Goal: Information Seeking & Learning: Compare options

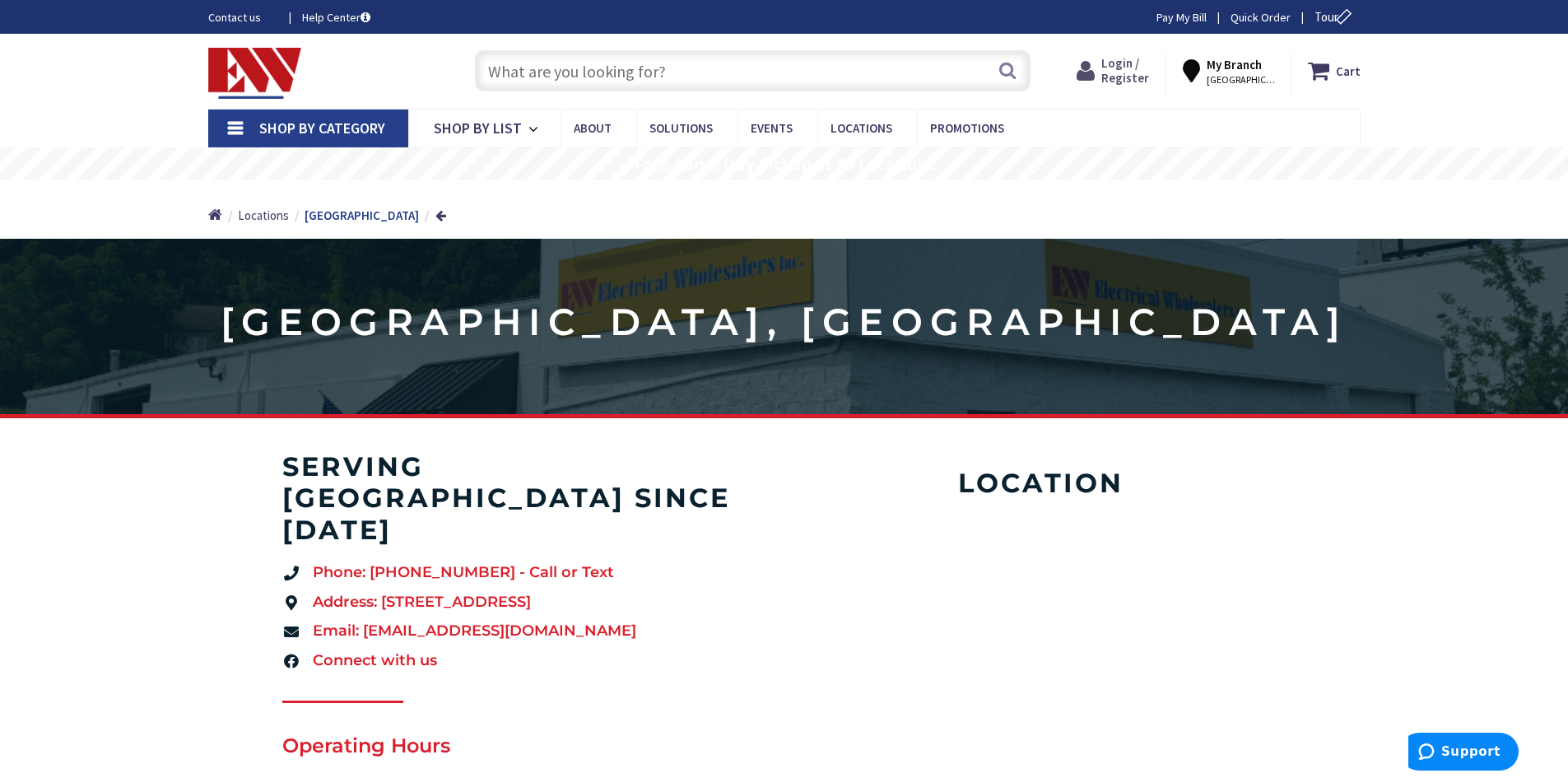
click at [1148, 69] on span "Login / Register" at bounding box center [1125, 70] width 47 height 31
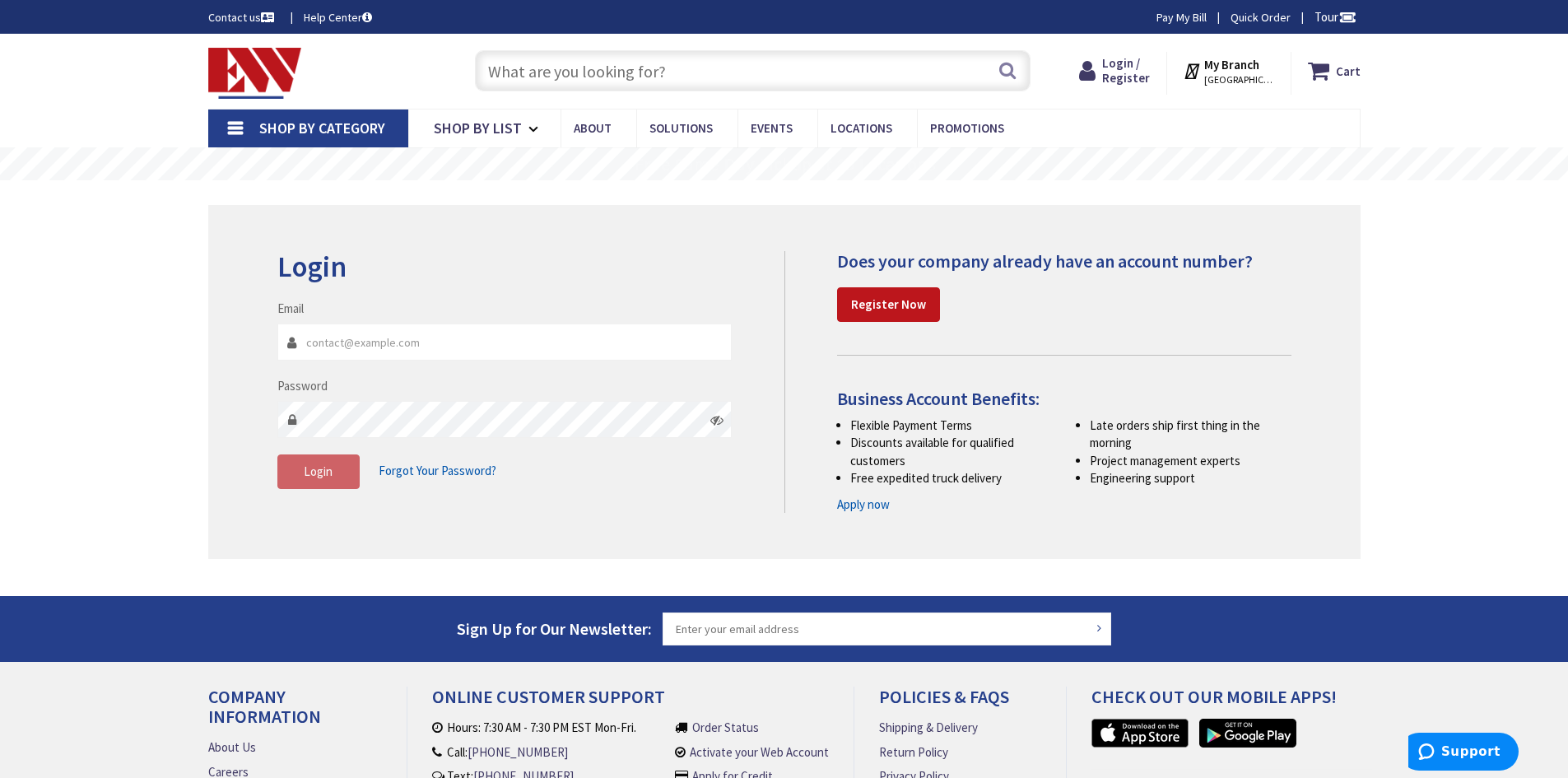
click at [346, 344] on input "Email" at bounding box center [504, 342] width 455 height 37
type input "[EMAIL_ADDRESS][DOMAIN_NAME]"
click at [330, 476] on span "Login" at bounding box center [318, 471] width 29 height 16
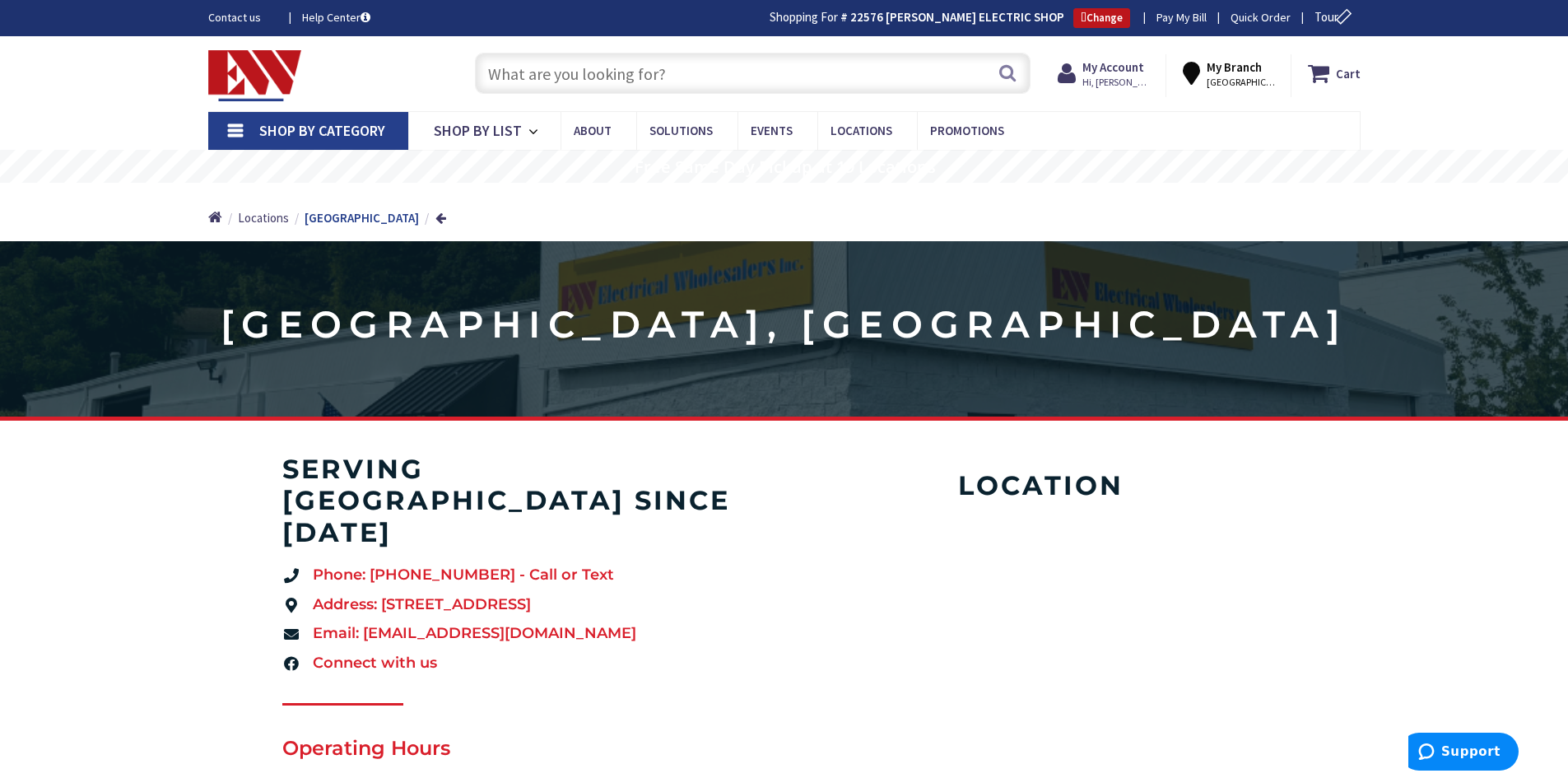
click at [562, 69] on input "text" at bounding box center [753, 72] width 556 height 41
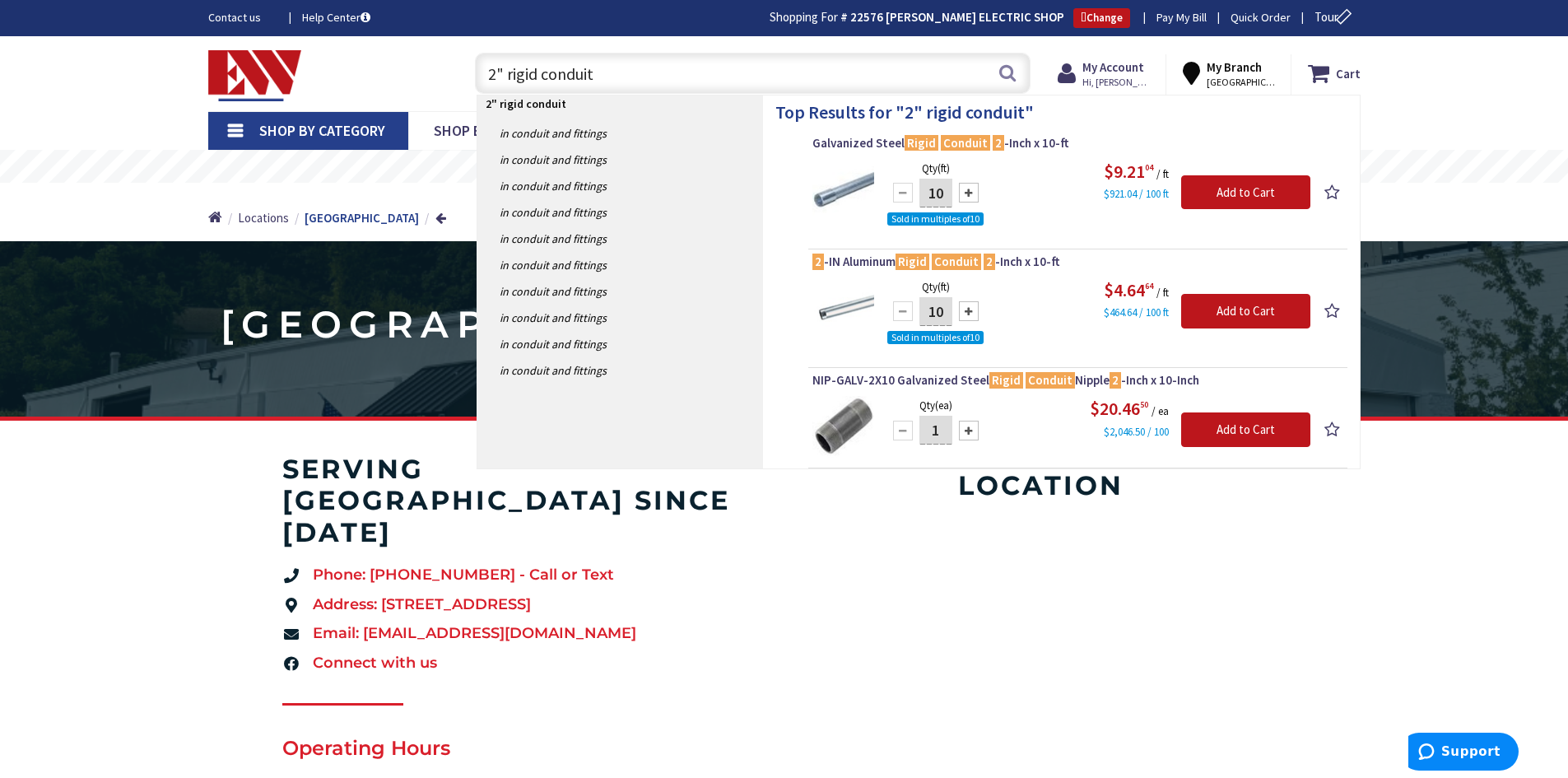
click at [490, 74] on input "2" rigid conduit" at bounding box center [753, 72] width 556 height 41
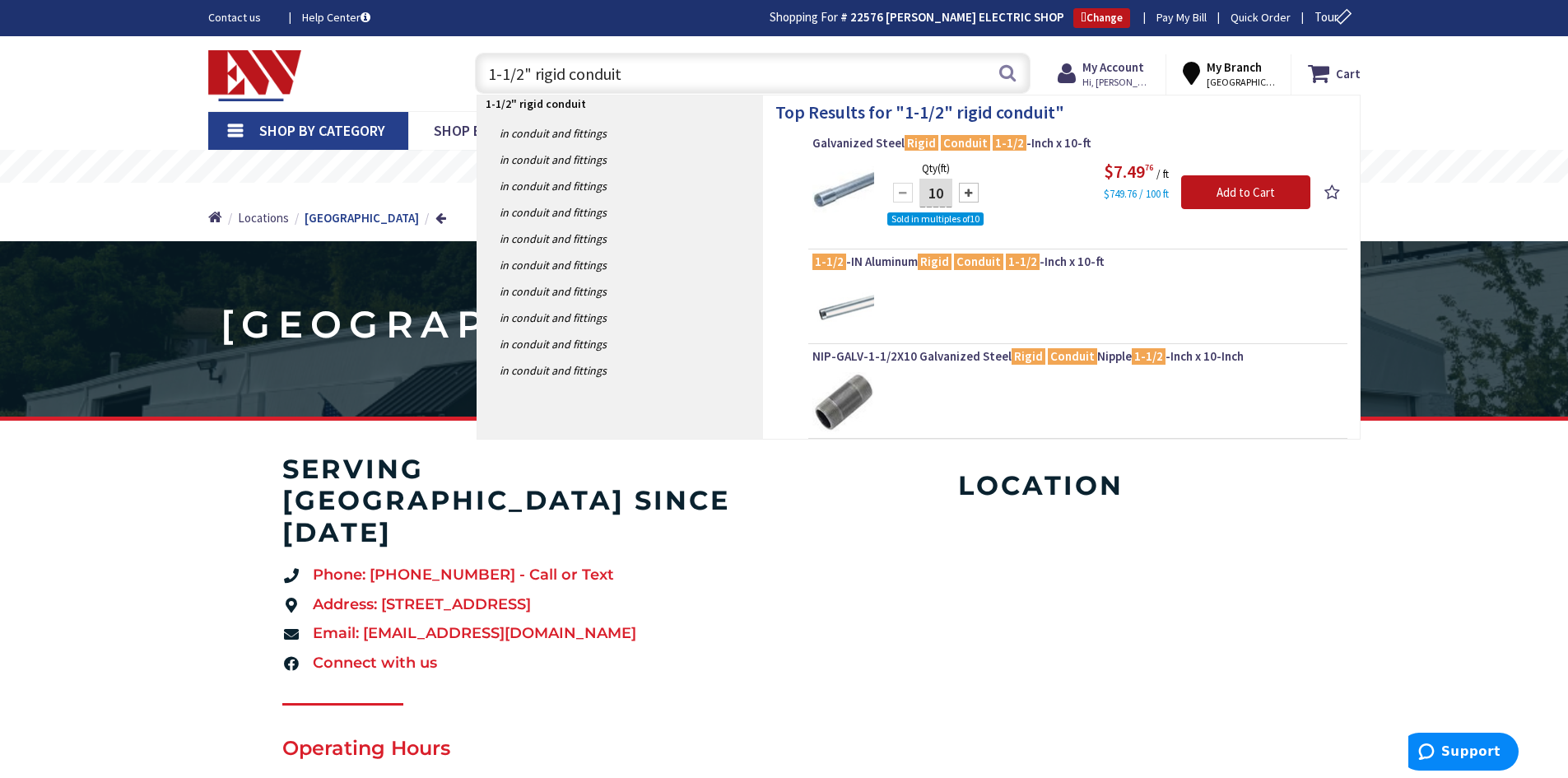
click at [566, 72] on input "1-1/2" rigid conduit" at bounding box center [753, 72] width 556 height 41
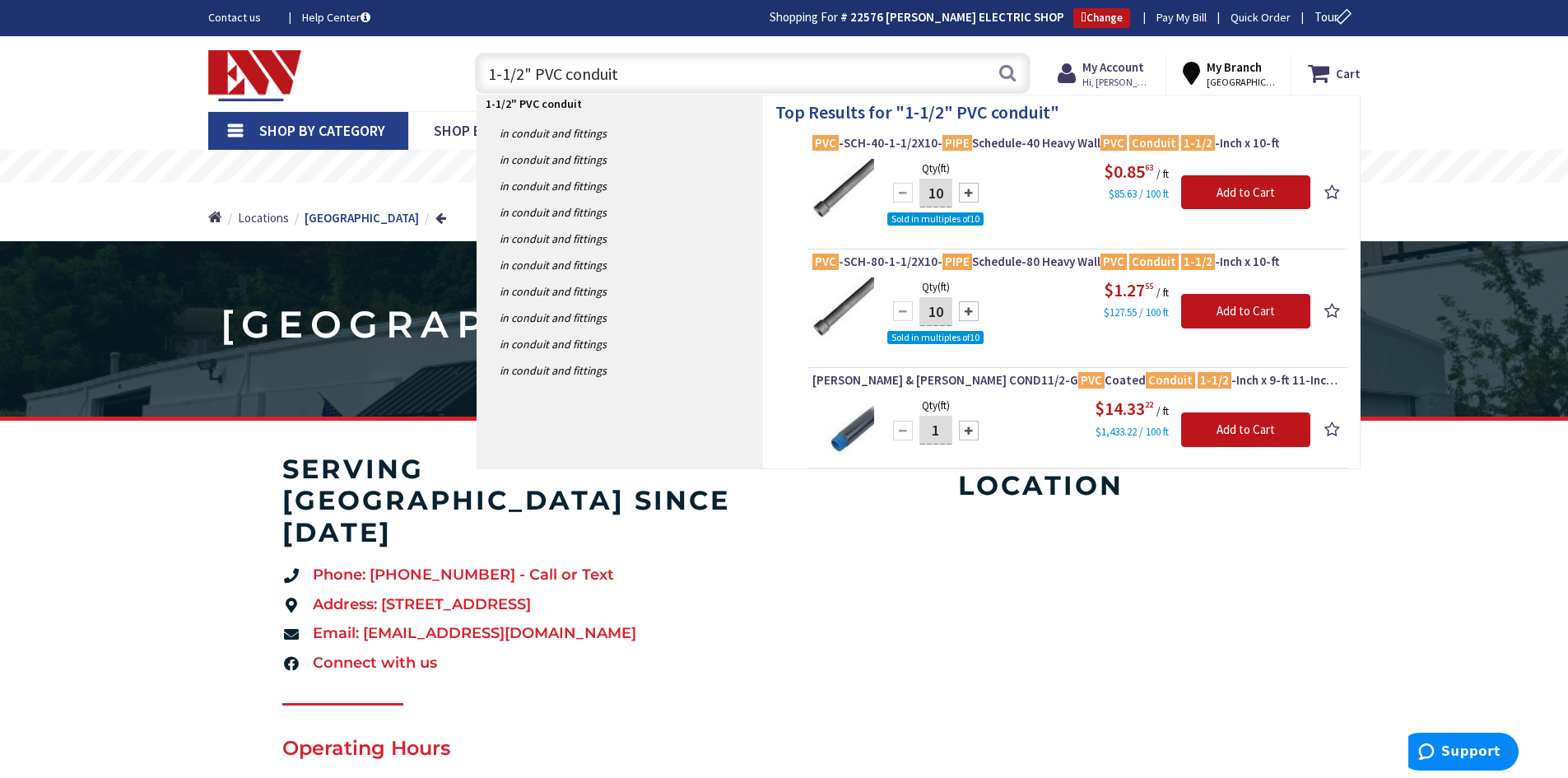
drag, startPoint x: 515, startPoint y: 77, endPoint x: 489, endPoint y: 77, distance: 26.0
click at [481, 77] on input "1-1/2" PVC conduit" at bounding box center [753, 72] width 556 height 41
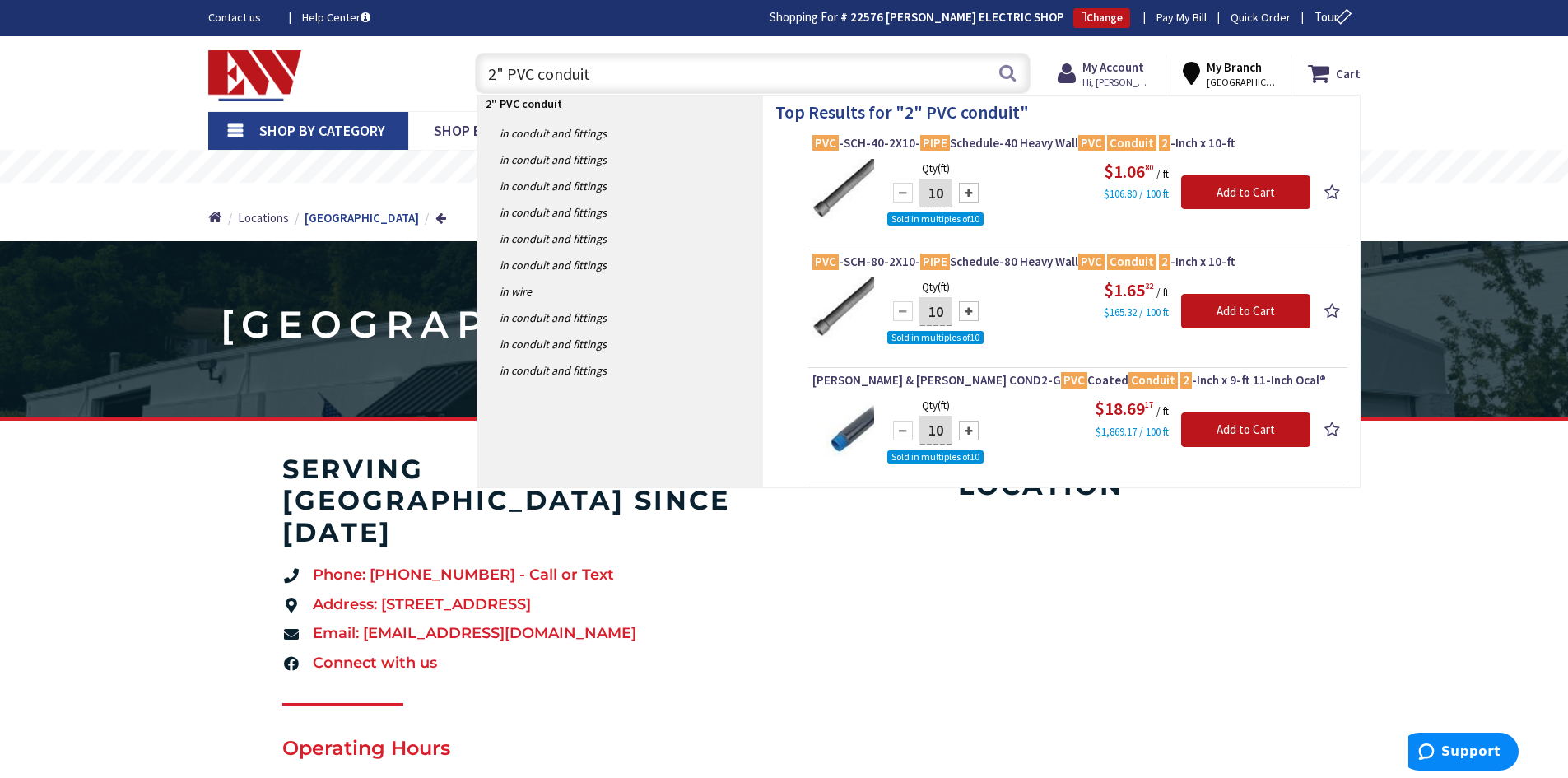
click at [533, 72] on input "2" PVC conduit" at bounding box center [753, 72] width 556 height 41
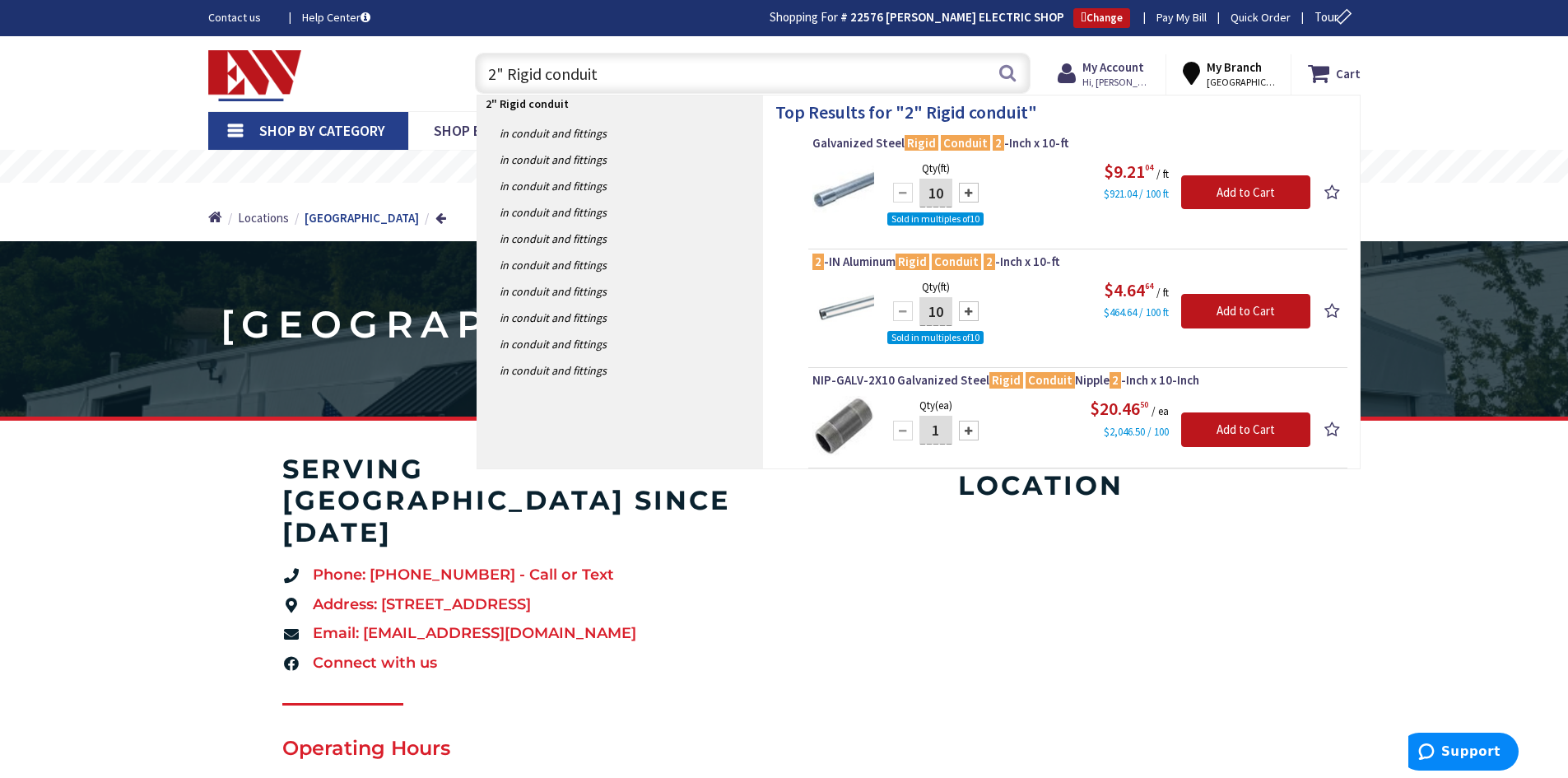
click at [612, 73] on input "2" Rigid conduit" at bounding box center [753, 72] width 556 height 41
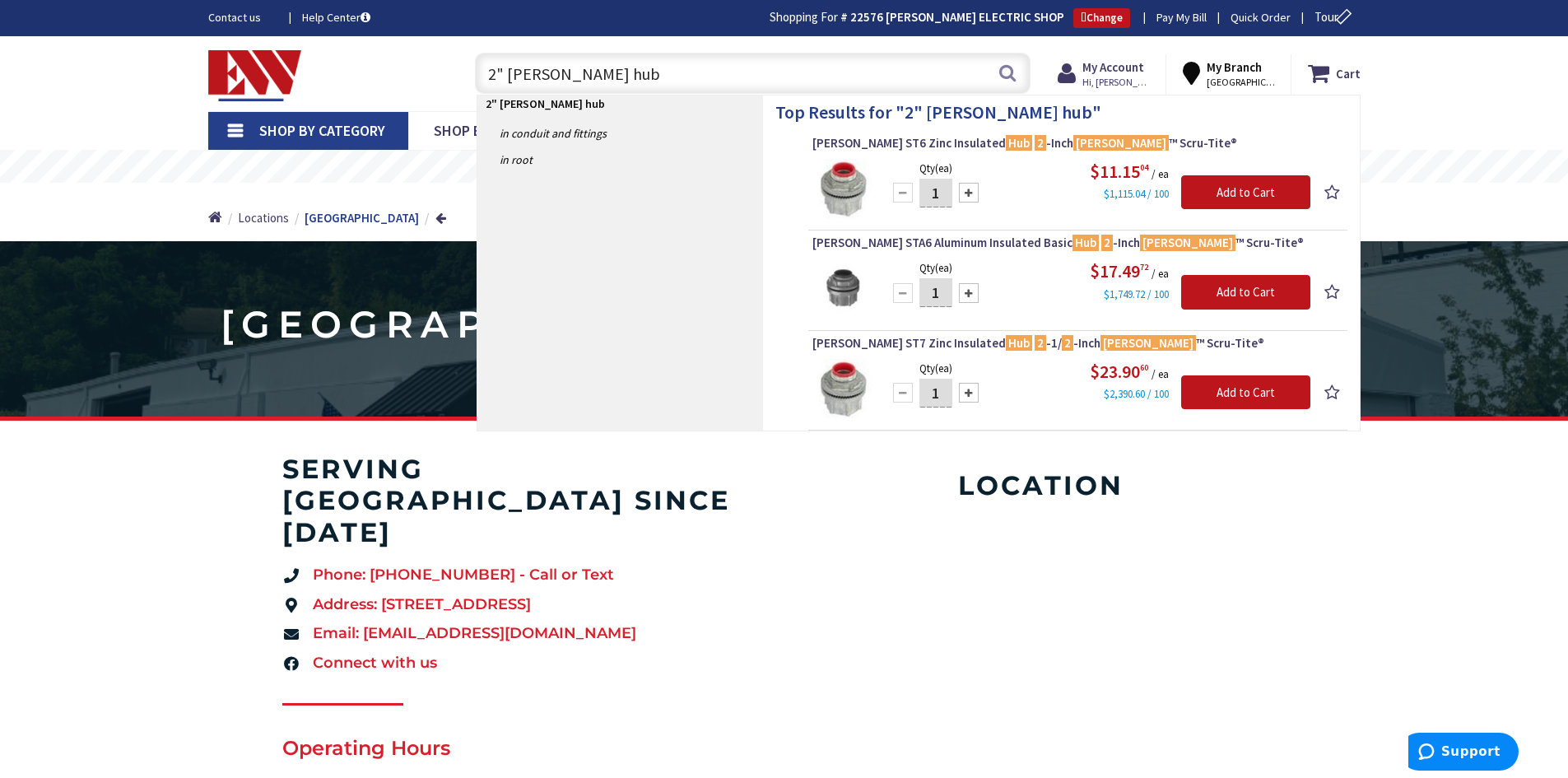
drag, startPoint x: 603, startPoint y: 74, endPoint x: 459, endPoint y: 75, distance: 144.0
click at [459, 75] on div "2" myers hub 2" myers hub Search" at bounding box center [748, 72] width 588 height 52
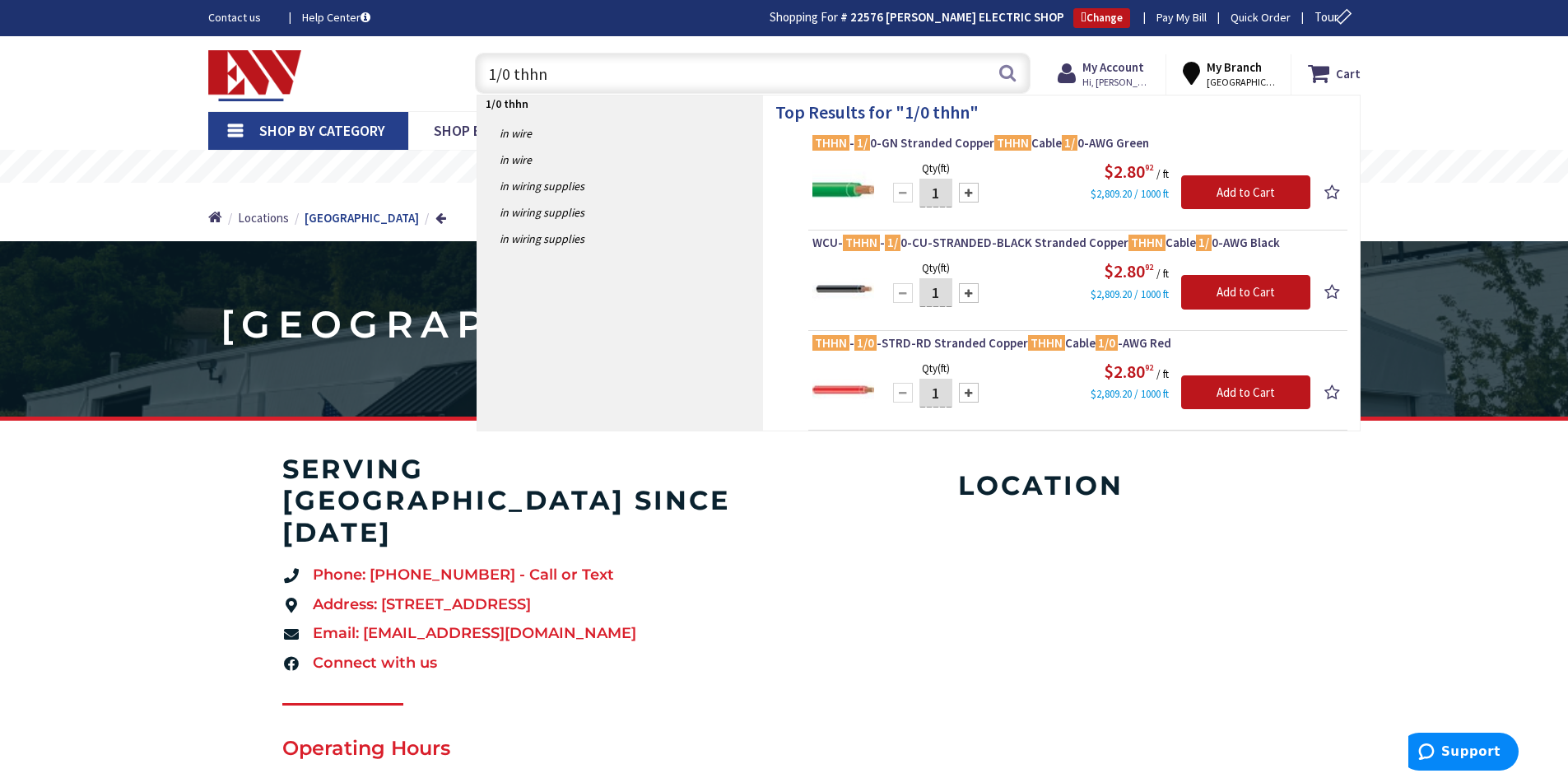
click at [494, 77] on input "1/0 thhn" at bounding box center [753, 72] width 556 height 41
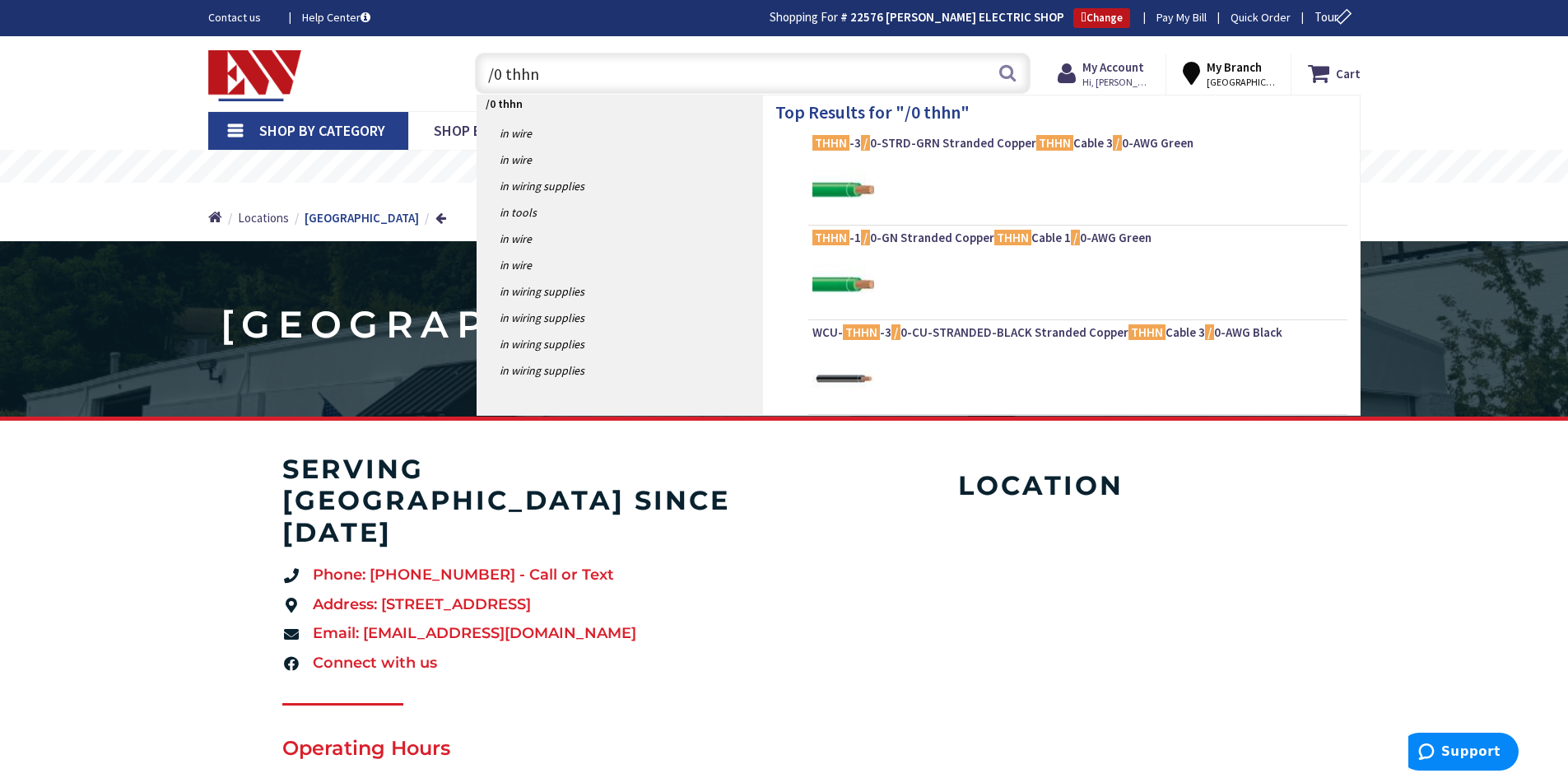
type input "2/0 thhn"
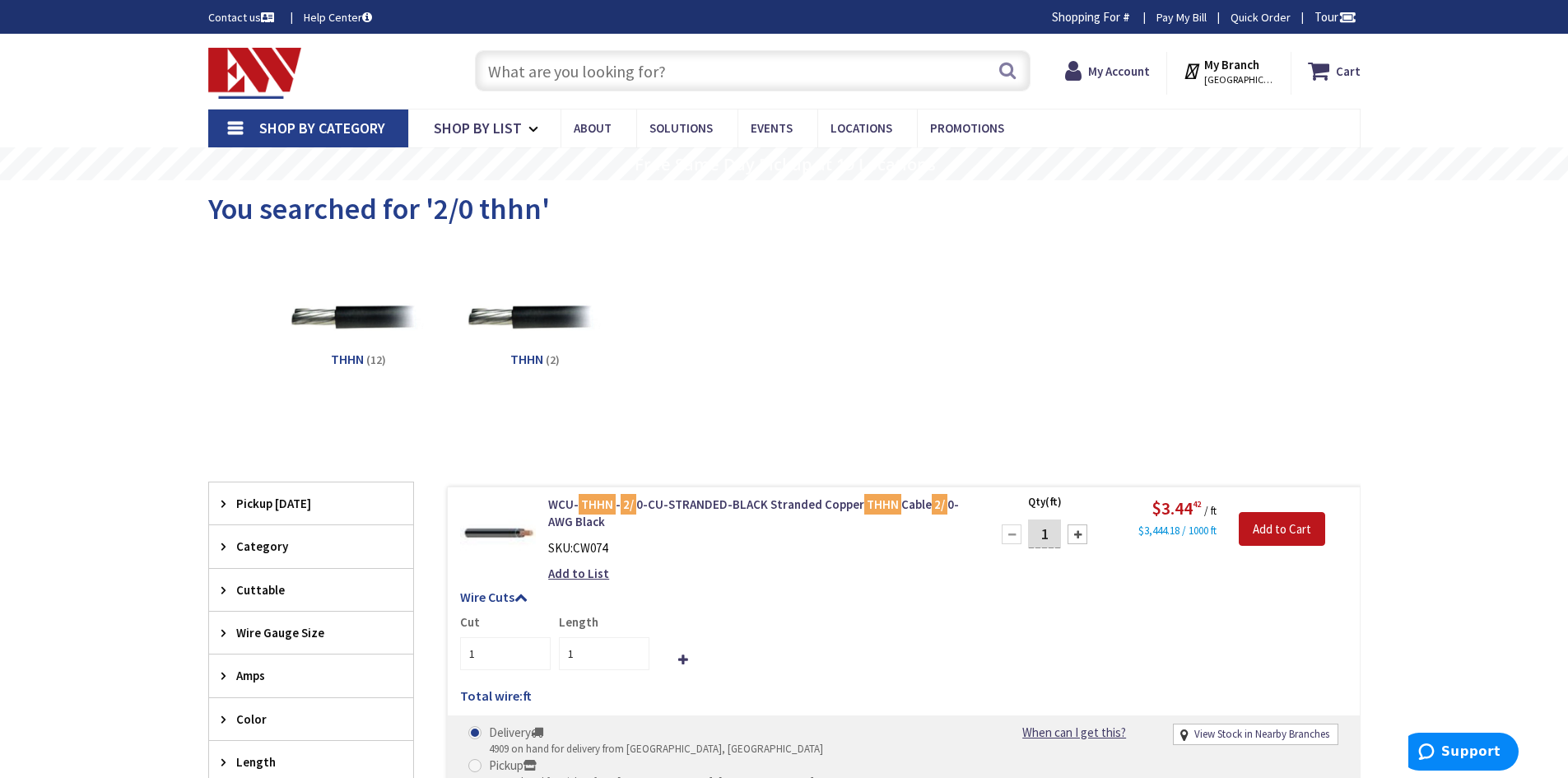
click at [551, 72] on input "text" at bounding box center [753, 70] width 556 height 41
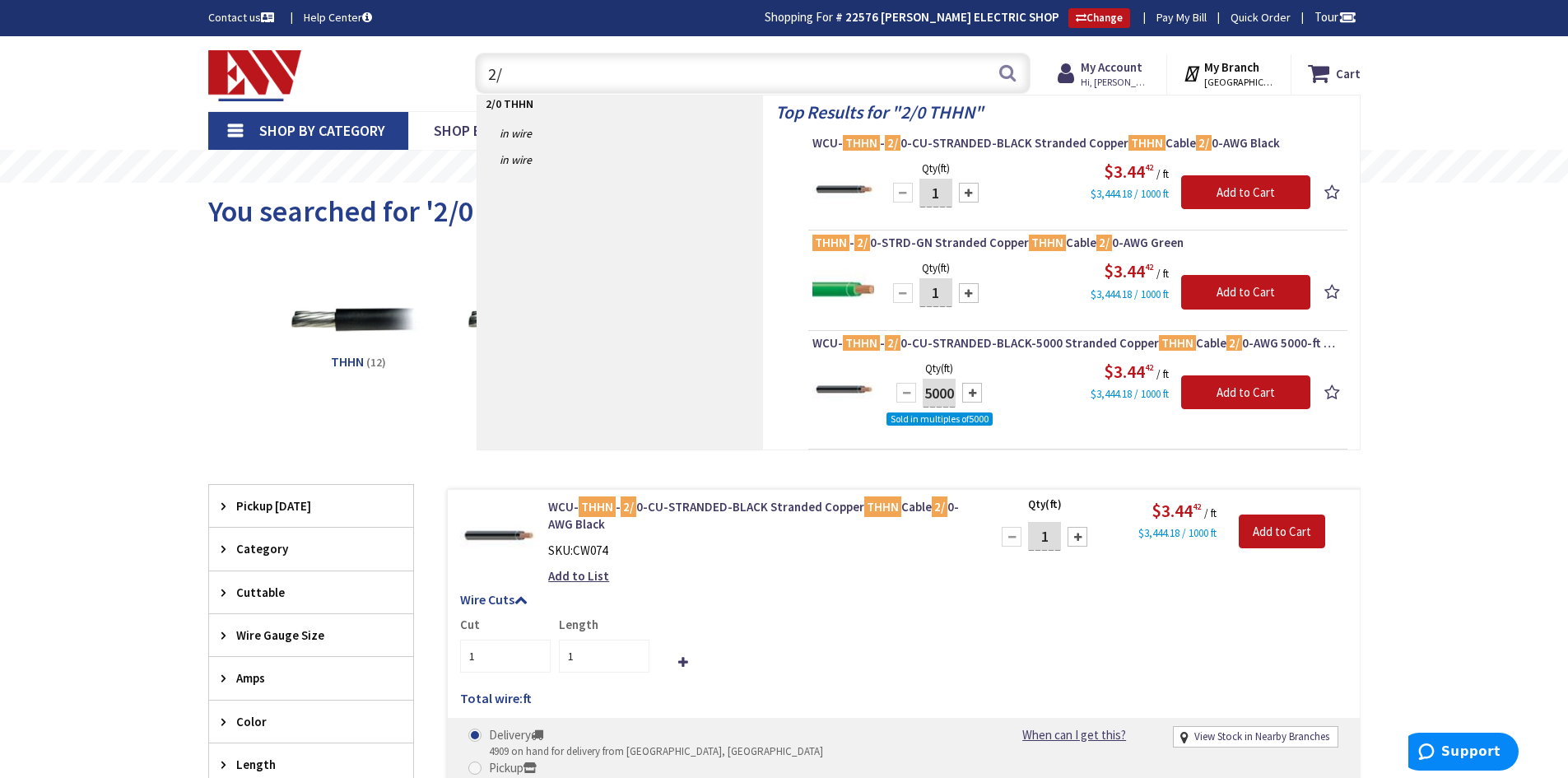
type input "2"
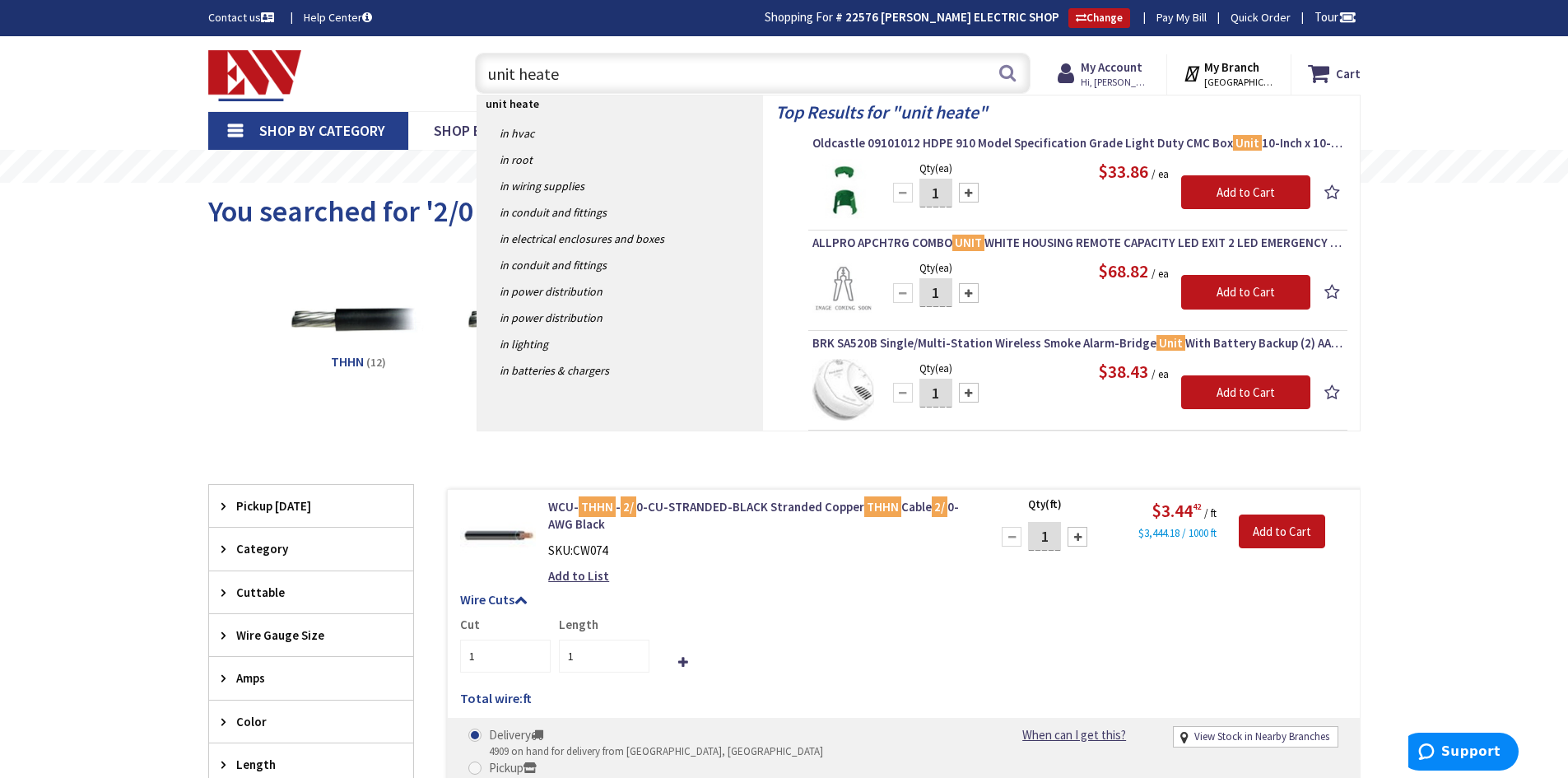
type input "unit heater"
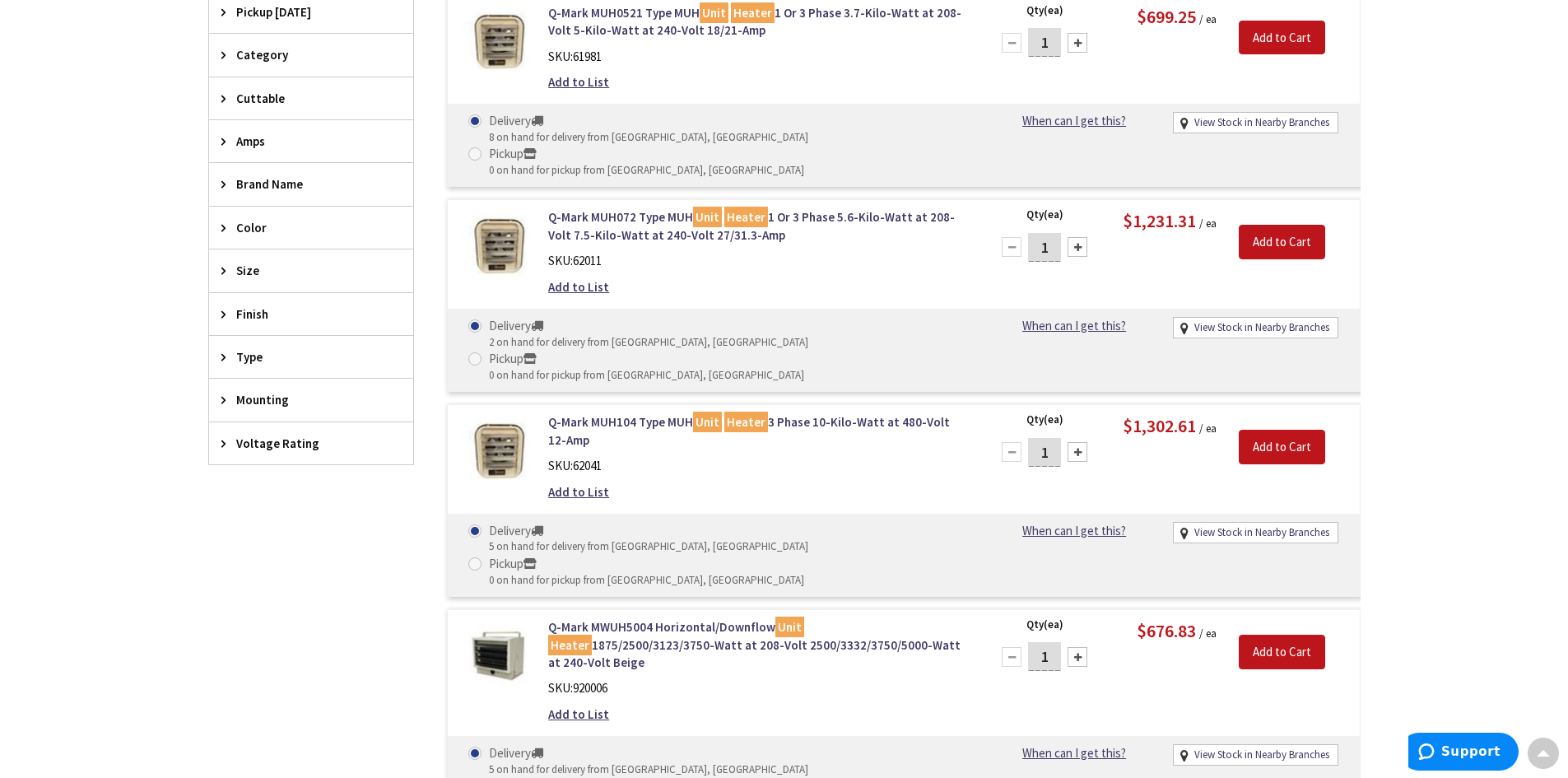
scroll to position [576, 0]
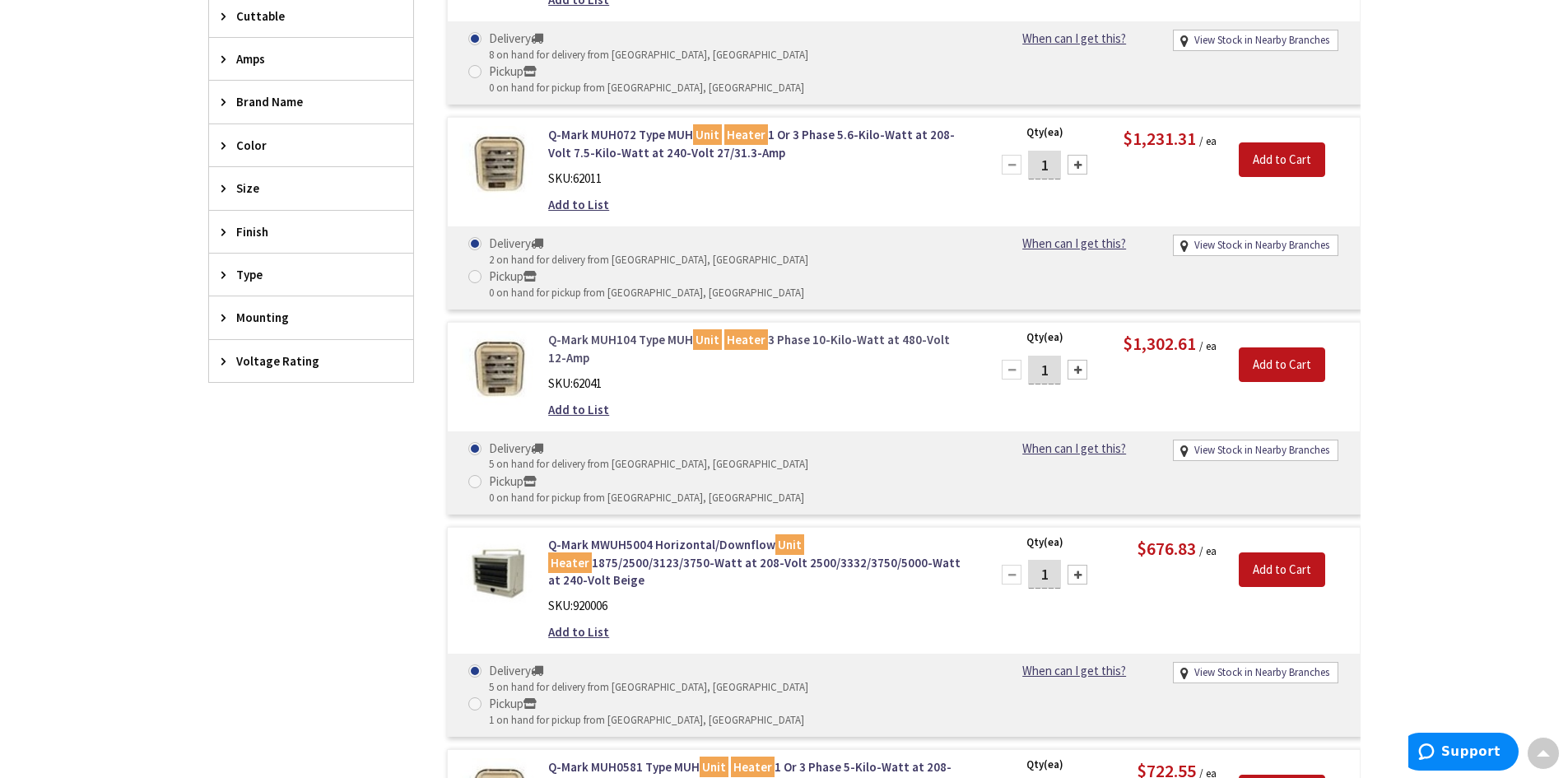
click at [636, 331] on link "Q-Mark MUH104 Type MUH Unit Heater 3 Phase 10-Kilo-Watt at 480-Volt 12-Amp" at bounding box center [757, 349] width 419 height 36
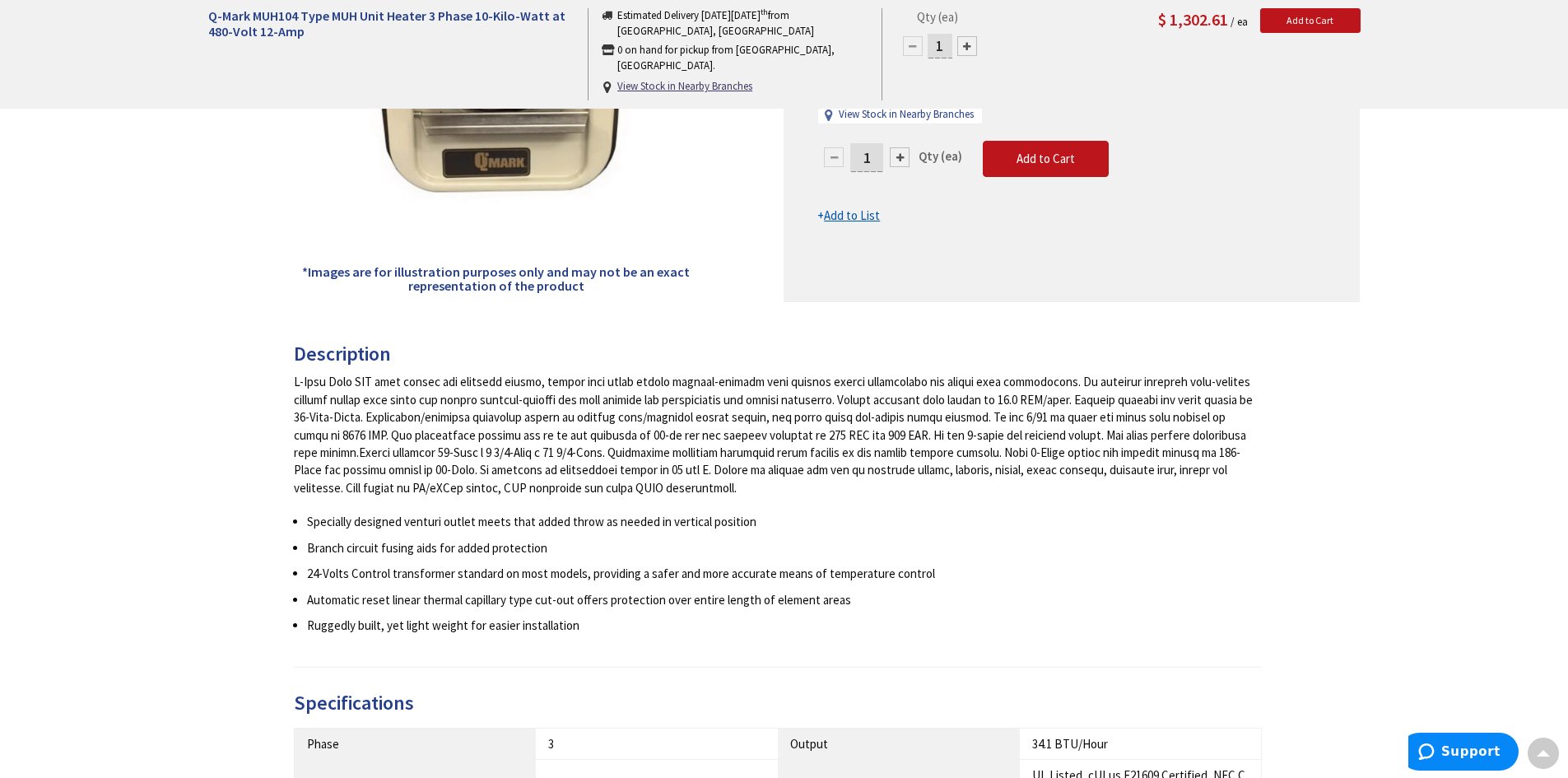
scroll to position [414, 0]
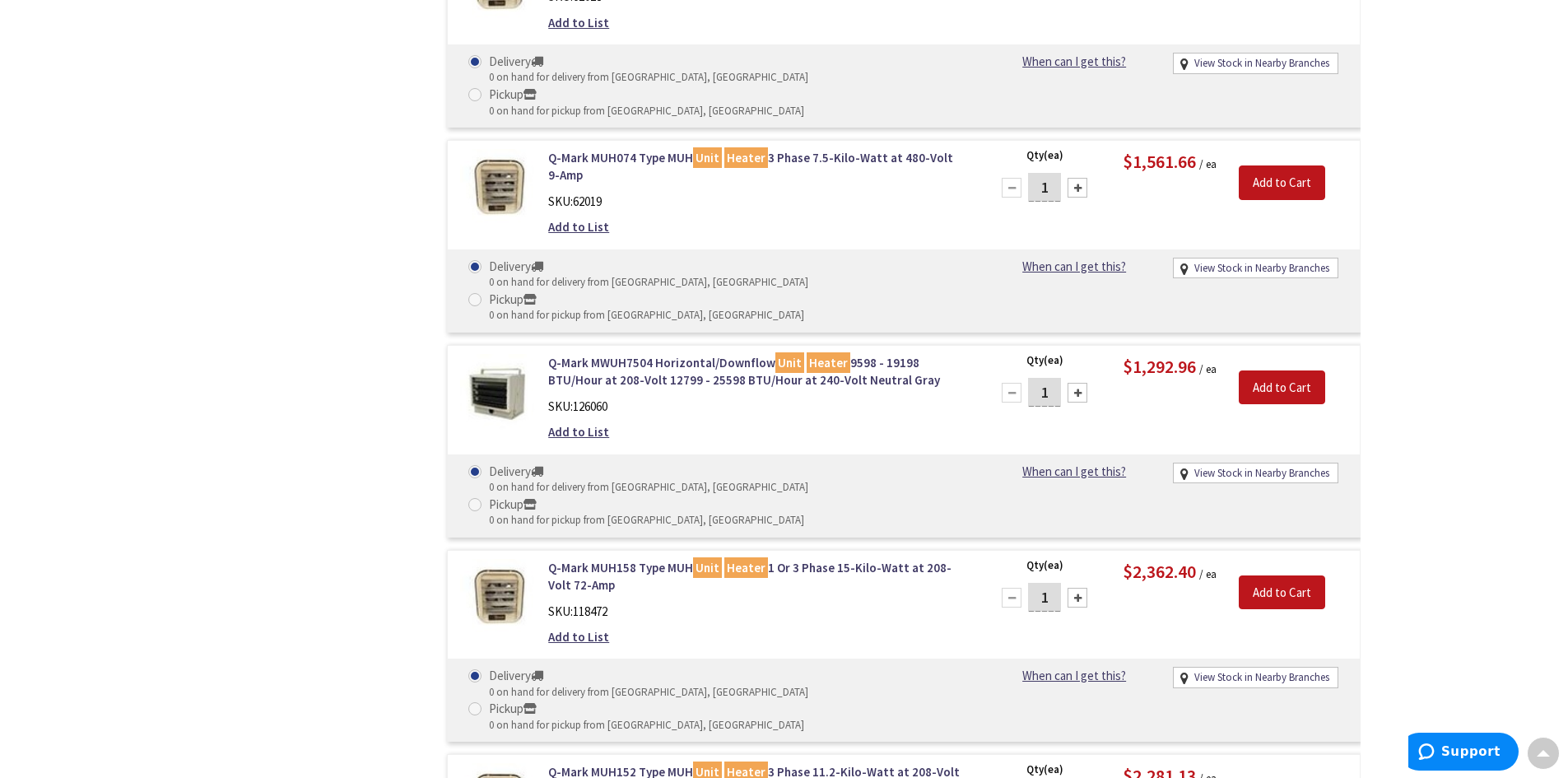
scroll to position [3367, 0]
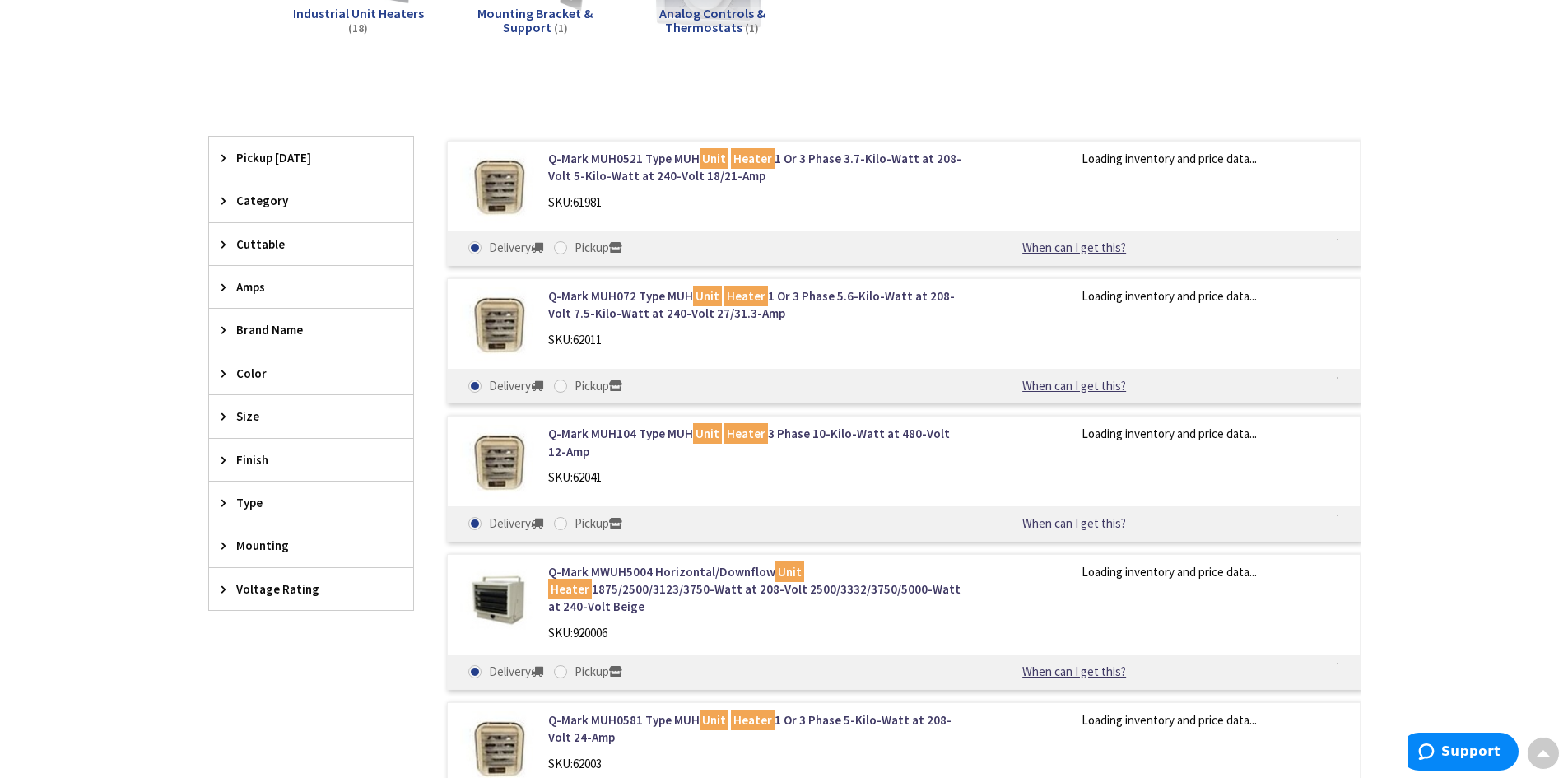
scroll to position [392, 0]
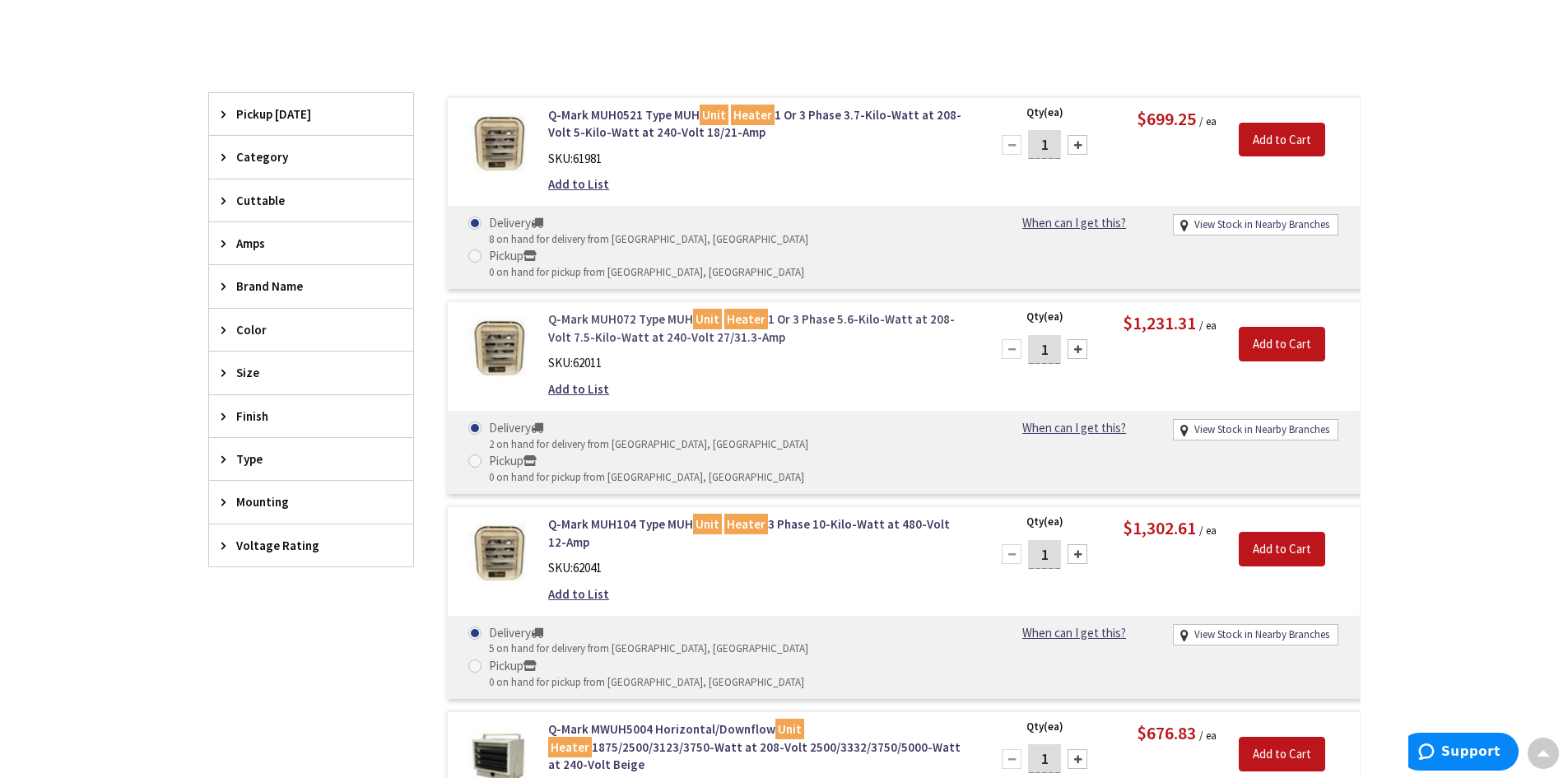
click at [662, 310] on link "Q-Mark MUH072 Type MUH Unit Heater 1 Or 3 Phase 5.6-Kilo-Watt at 208-Volt 7.5-K…" at bounding box center [757, 328] width 419 height 36
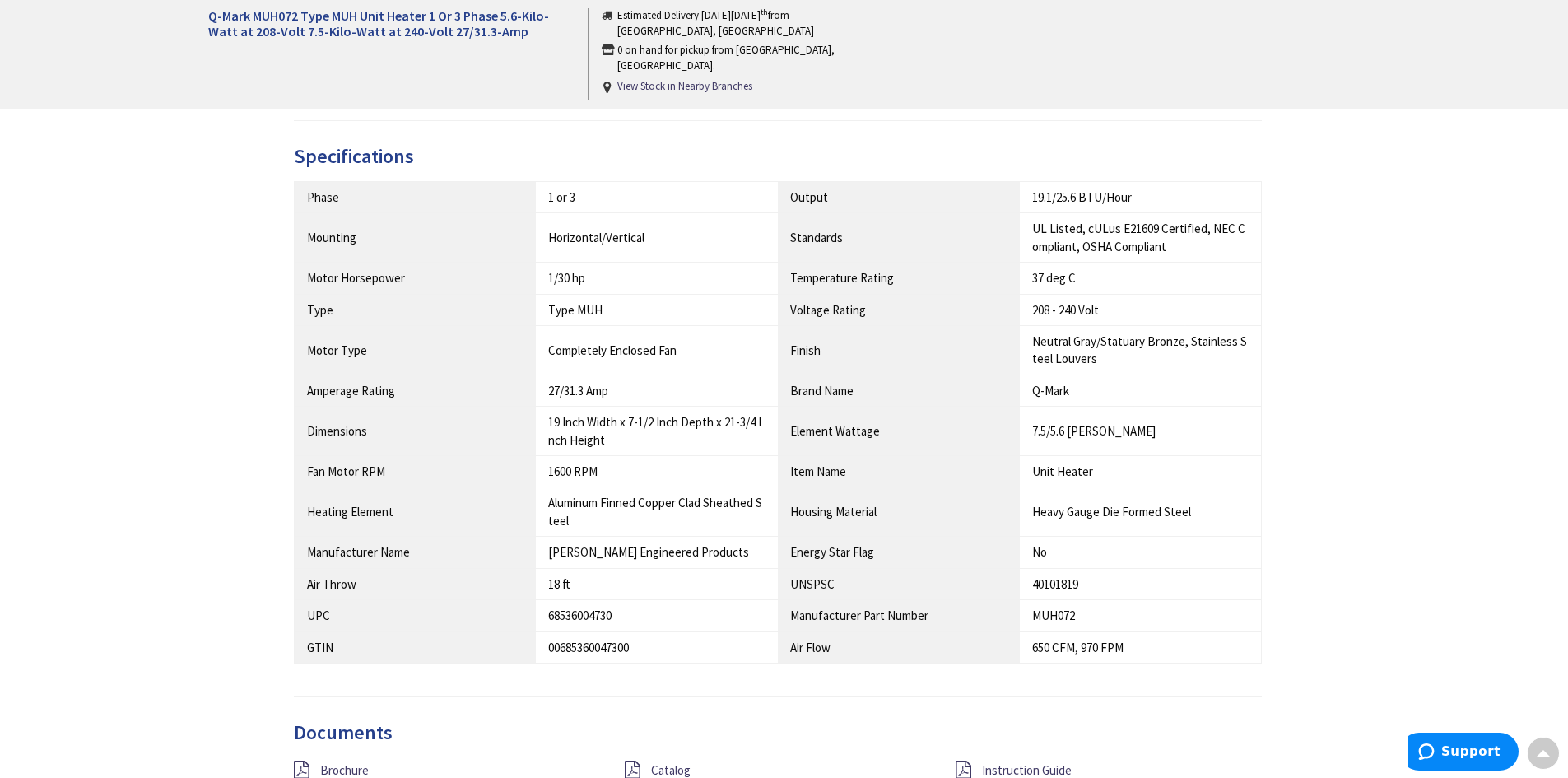
scroll to position [1070, 0]
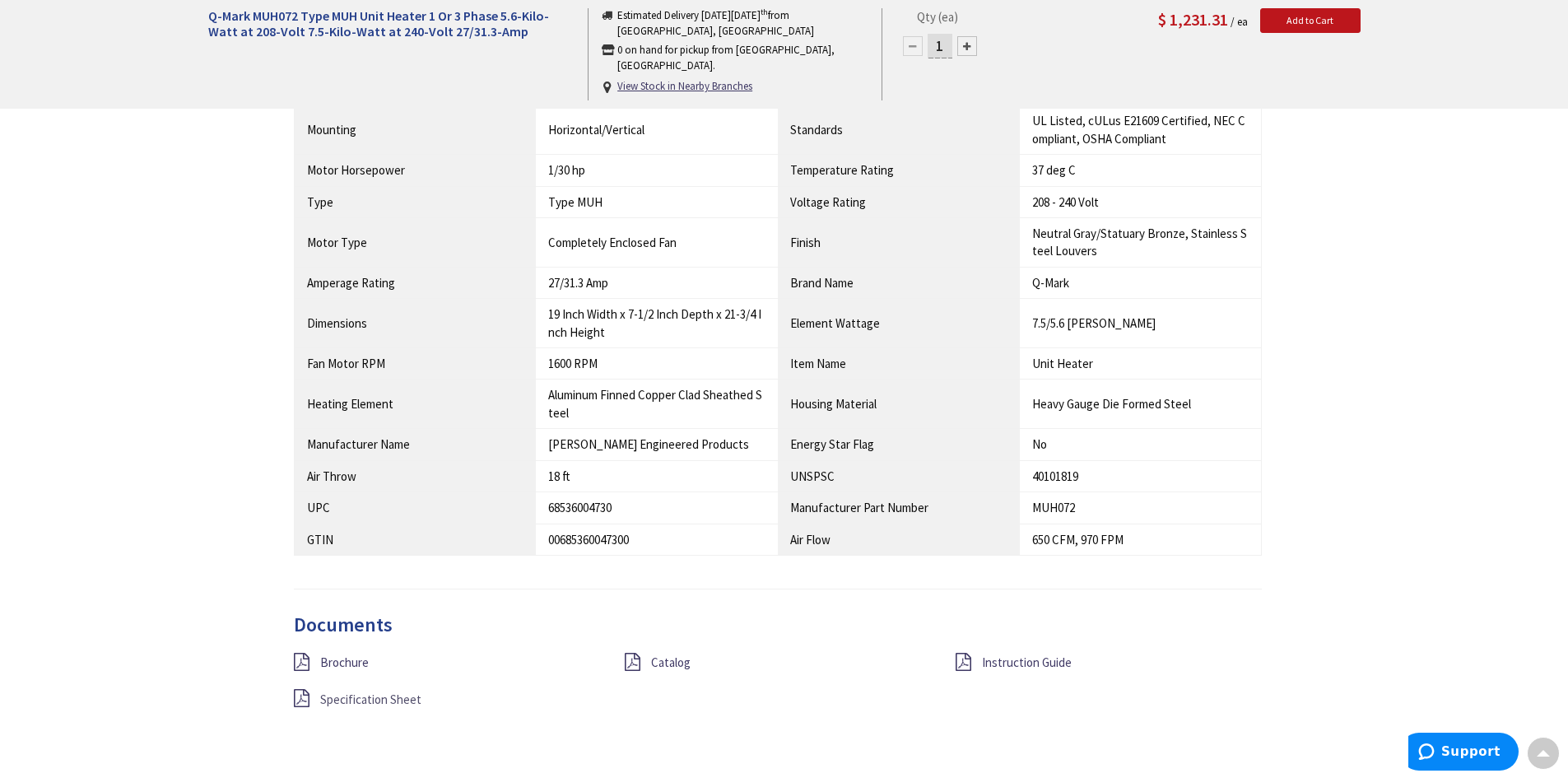
click at [355, 696] on span "Specification Sheet" at bounding box center [371, 699] width 102 height 16
